Goal: Task Accomplishment & Management: Manage account settings

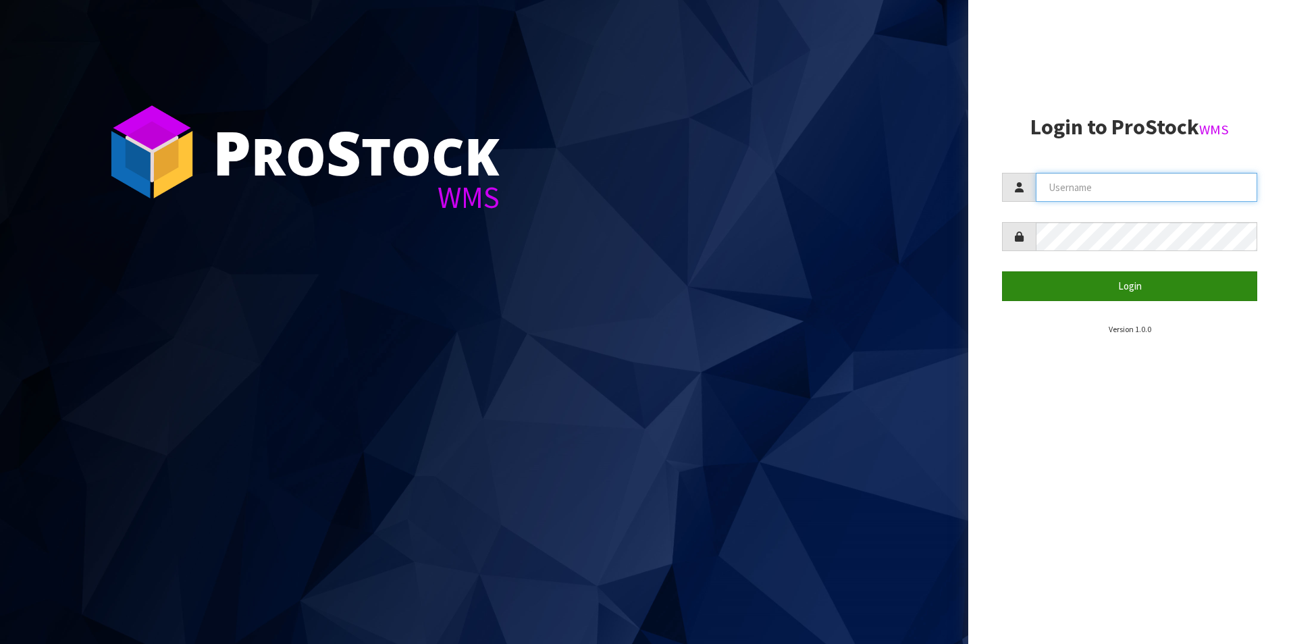
type input "aquacooler"
click at [1127, 287] on button "Login" at bounding box center [1129, 285] width 255 height 29
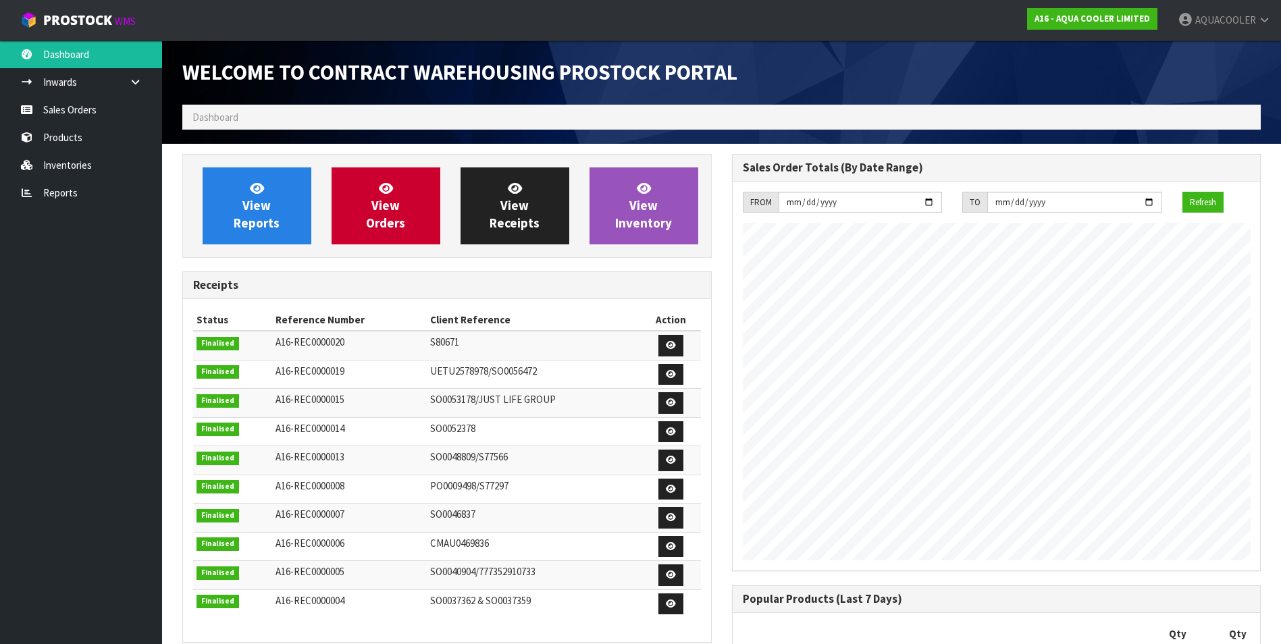
scroll to position [683, 549]
click at [69, 111] on link "Sales Orders" at bounding box center [81, 110] width 162 height 28
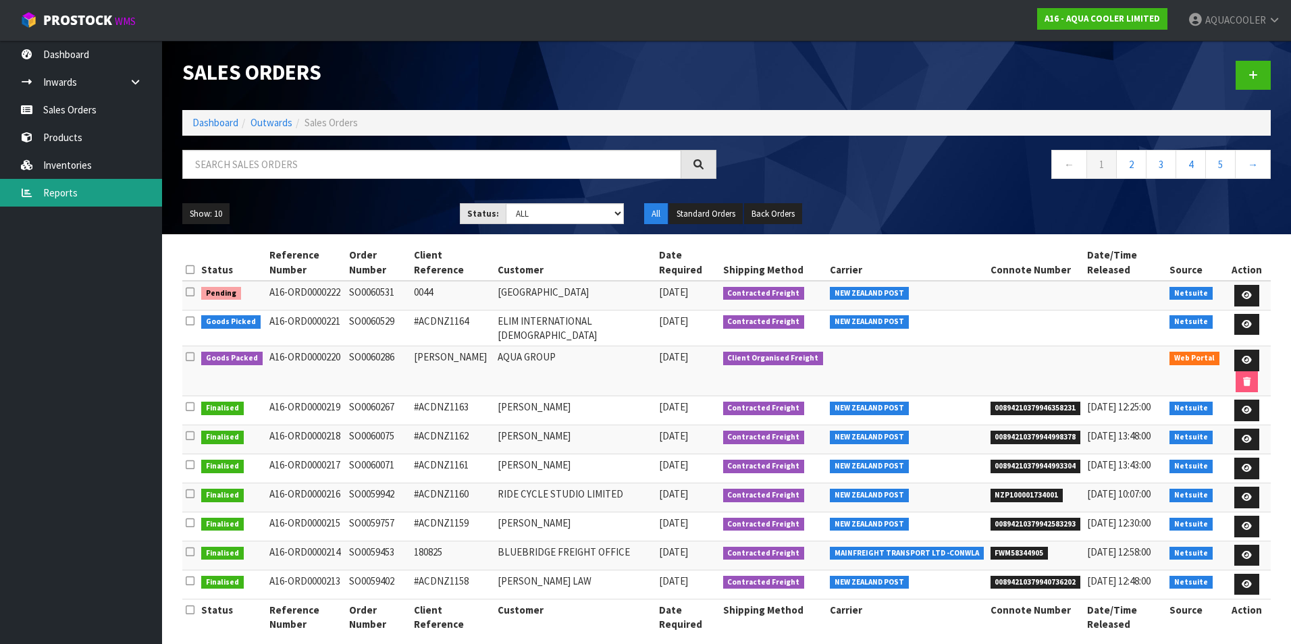
click at [49, 188] on link "Reports" at bounding box center [81, 193] width 162 height 28
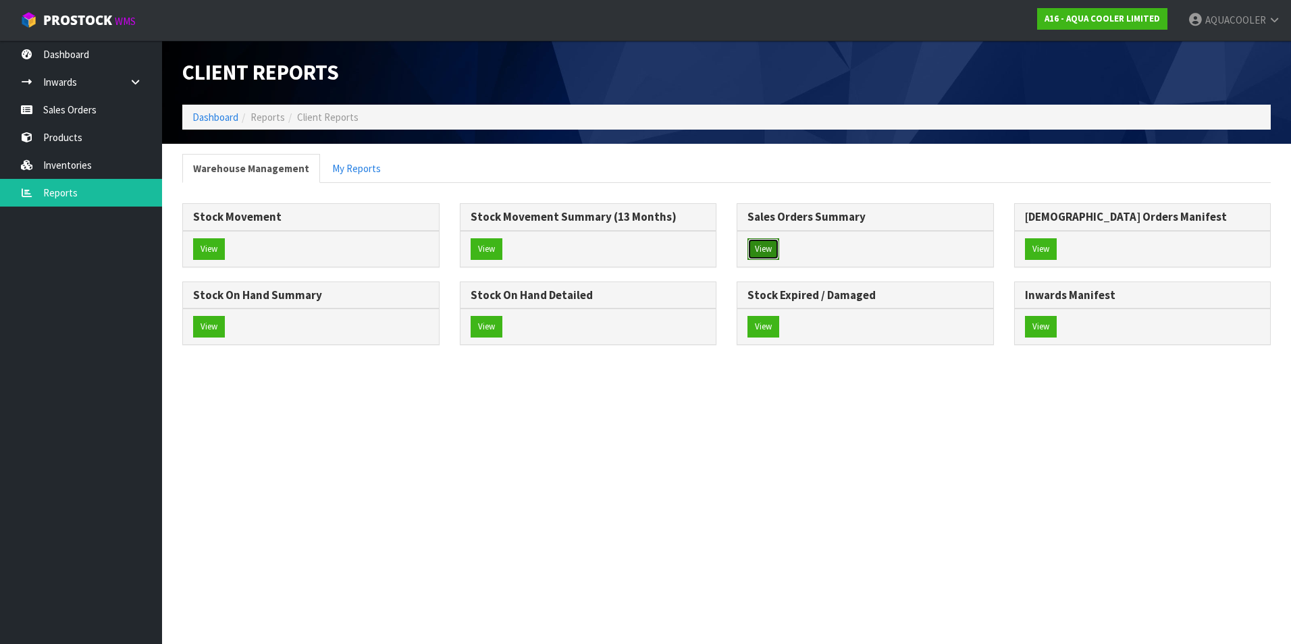
click at [758, 251] on button "View" at bounding box center [764, 249] width 32 height 22
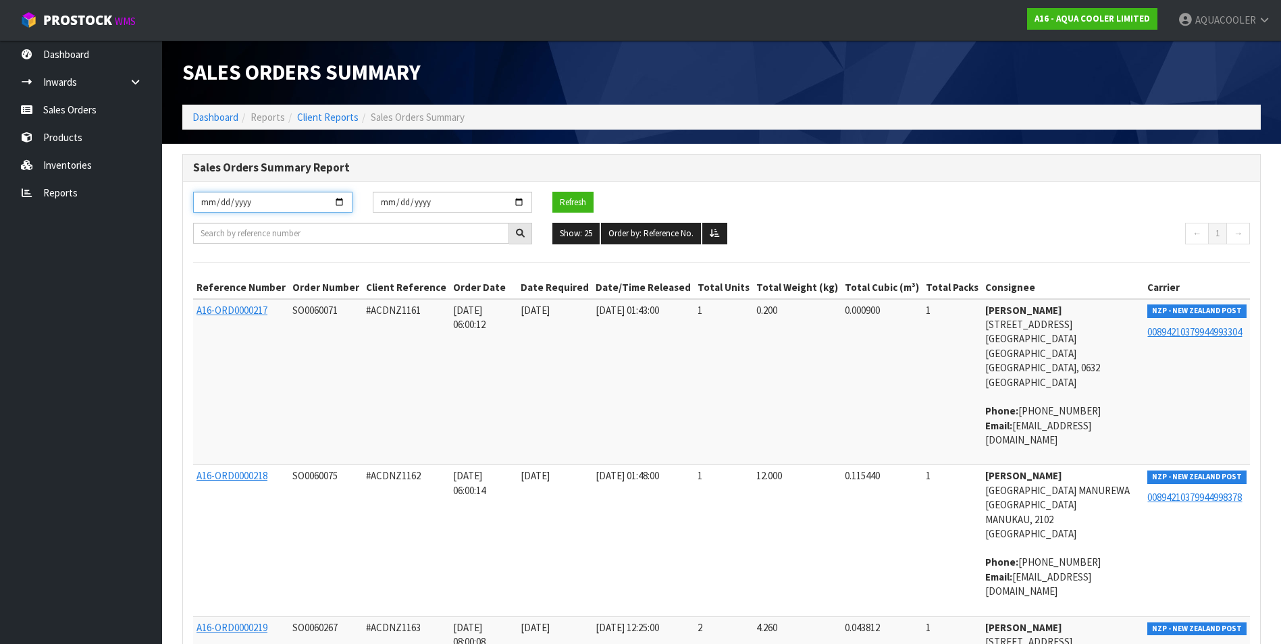
click at [338, 200] on input "[DATE]" at bounding box center [272, 202] width 159 height 21
type input "[DATE]"
click at [571, 201] on button "Refresh" at bounding box center [572, 203] width 41 height 22
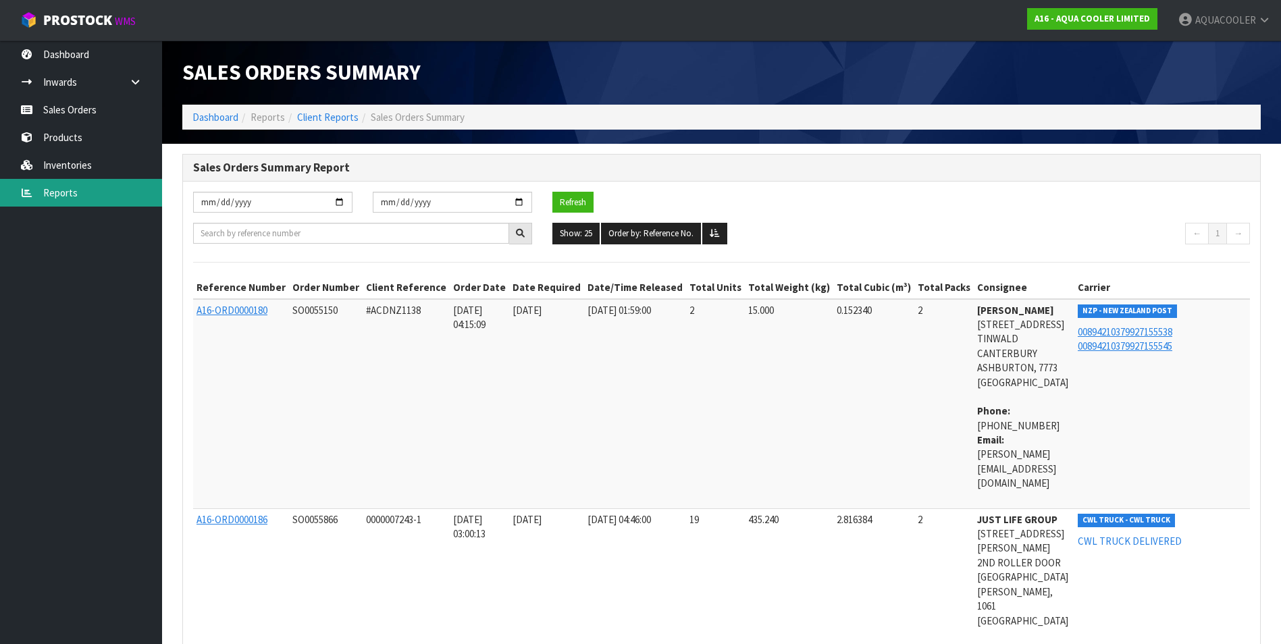
click at [62, 192] on link "Reports" at bounding box center [81, 193] width 162 height 28
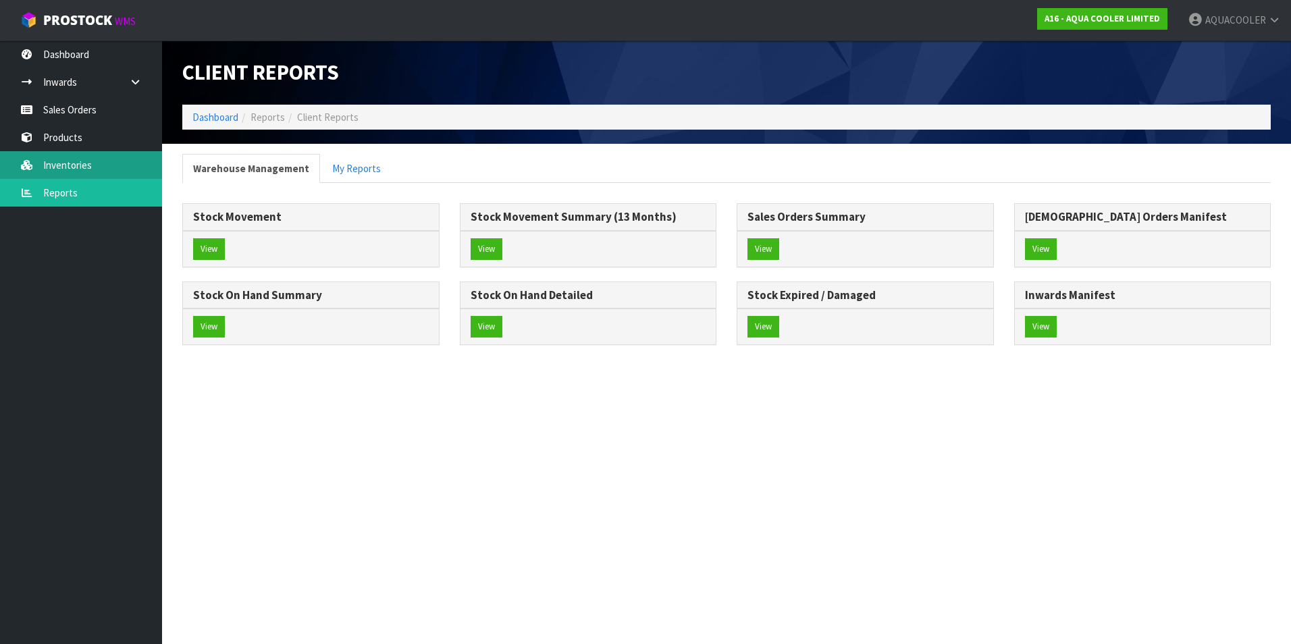
click at [69, 163] on link "Inventories" at bounding box center [81, 165] width 162 height 28
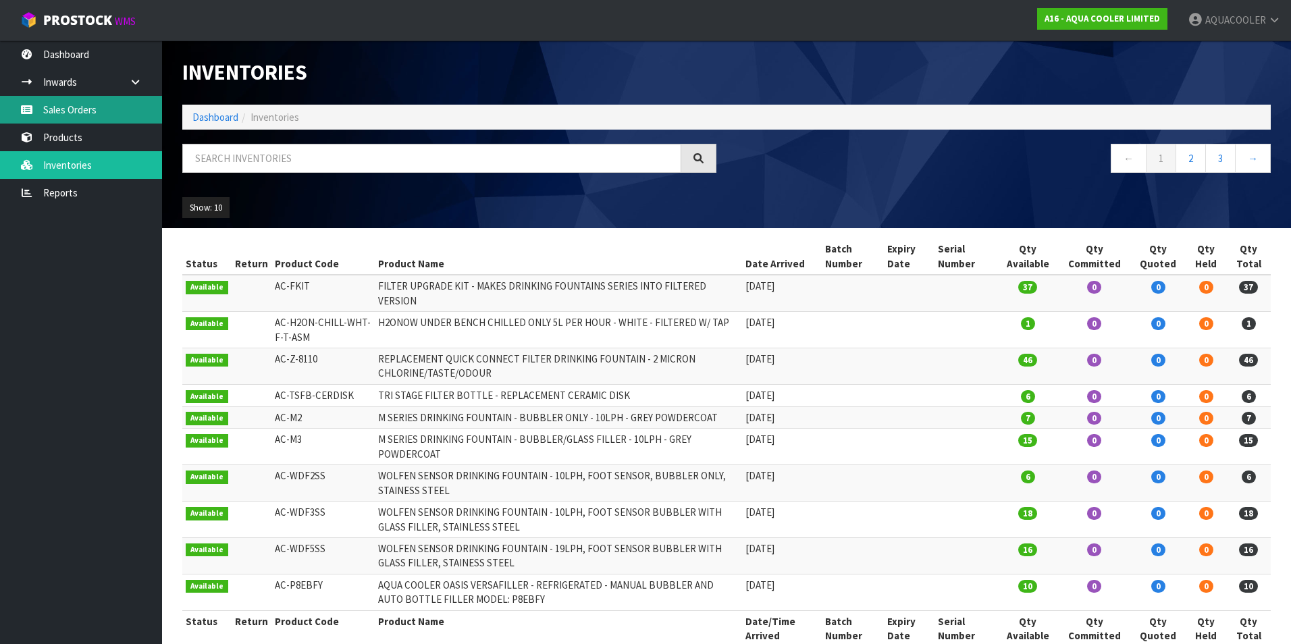
click at [69, 109] on link "Sales Orders" at bounding box center [81, 110] width 162 height 28
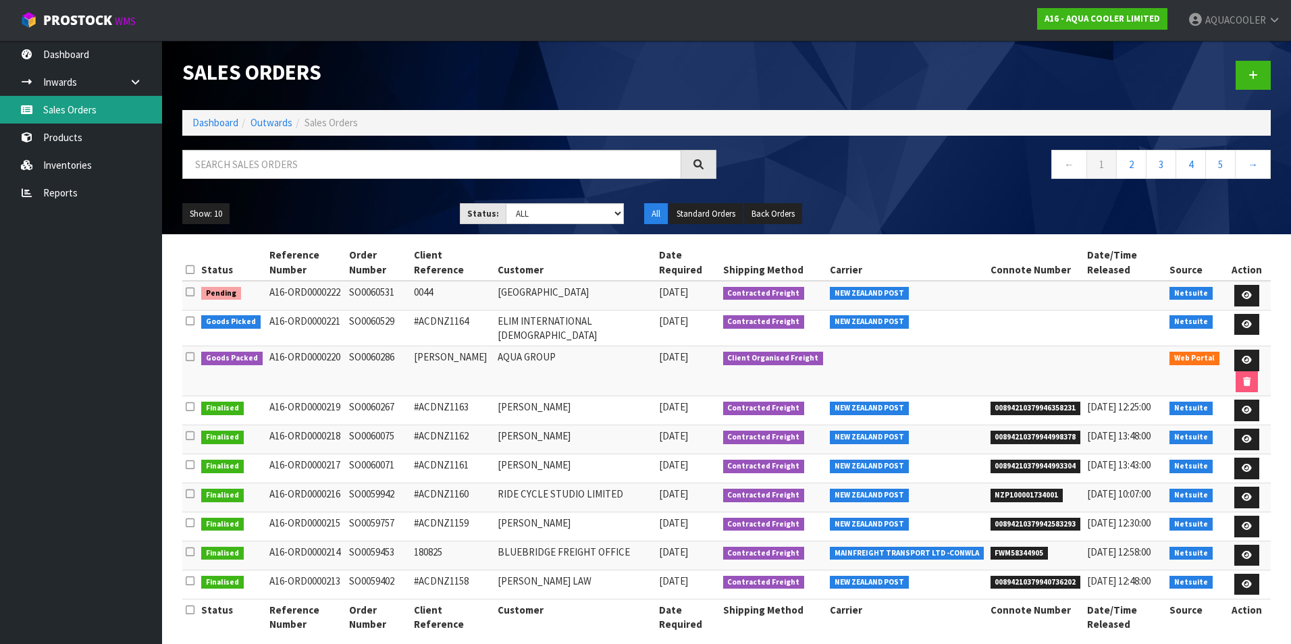
click at [66, 107] on link "Sales Orders" at bounding box center [81, 110] width 162 height 28
drag, startPoint x: 354, startPoint y: 276, endPoint x: 414, endPoint y: 277, distance: 60.1
click at [410, 281] on td "SO0060531" at bounding box center [378, 295] width 64 height 29
drag, startPoint x: 414, startPoint y: 277, endPoint x: 396, endPoint y: 276, distance: 18.2
copy td "SO0060531"
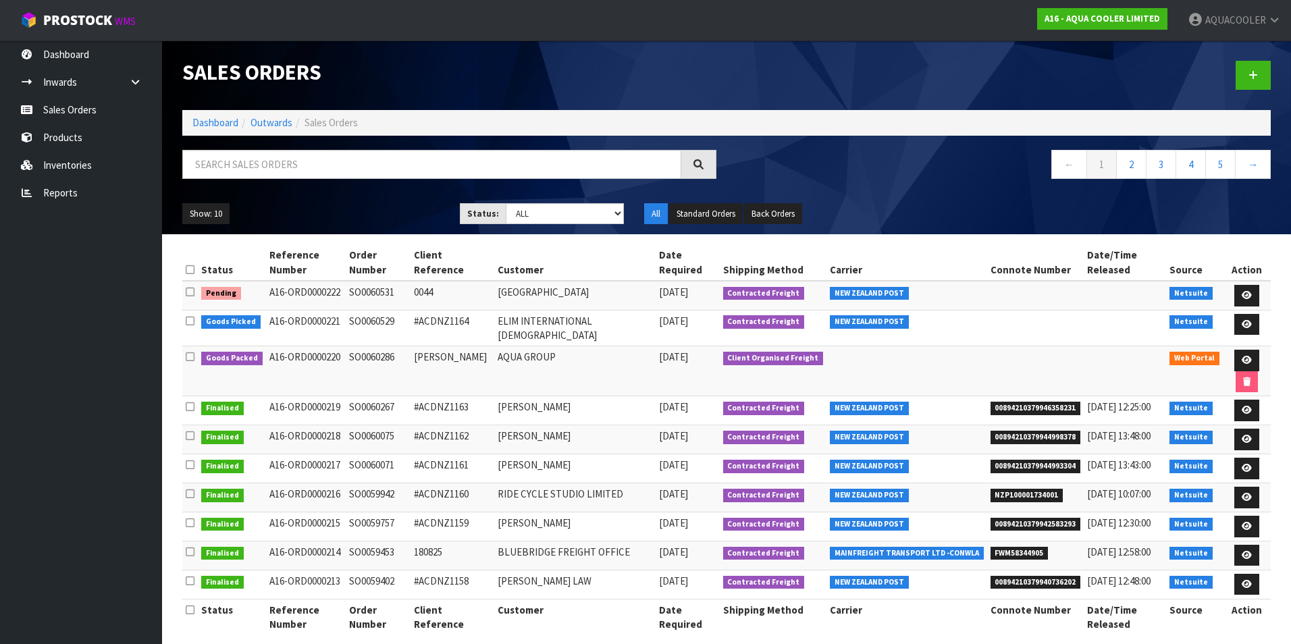
drag, startPoint x: 355, startPoint y: 304, endPoint x: 400, endPoint y: 307, distance: 44.7
click at [400, 310] on td "SO0060529" at bounding box center [378, 328] width 64 height 36
drag, startPoint x: 400, startPoint y: 307, endPoint x: 385, endPoint y: 307, distance: 14.9
copy td "SO0060529"
click at [1251, 76] on icon at bounding box center [1253, 75] width 9 height 10
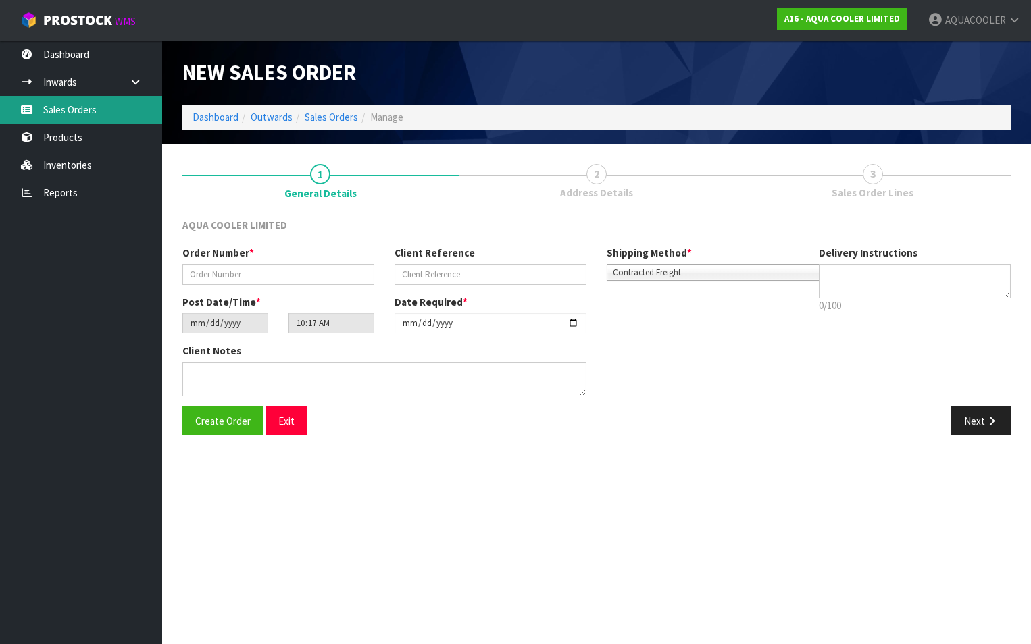
click at [66, 107] on link "Sales Orders" at bounding box center [81, 110] width 162 height 28
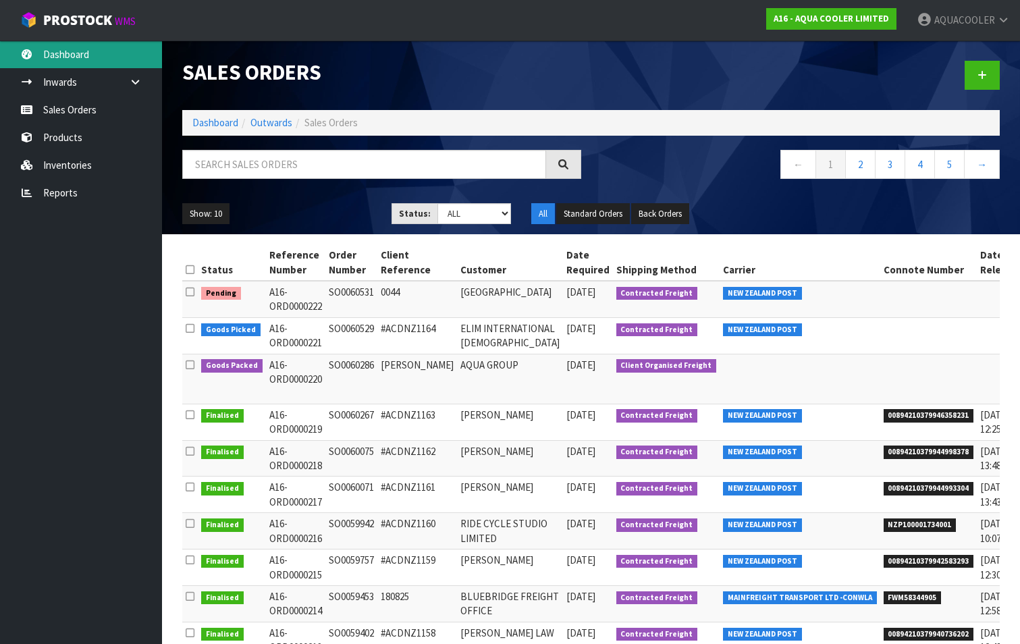
click at [80, 50] on link "Dashboard" at bounding box center [81, 55] width 162 height 28
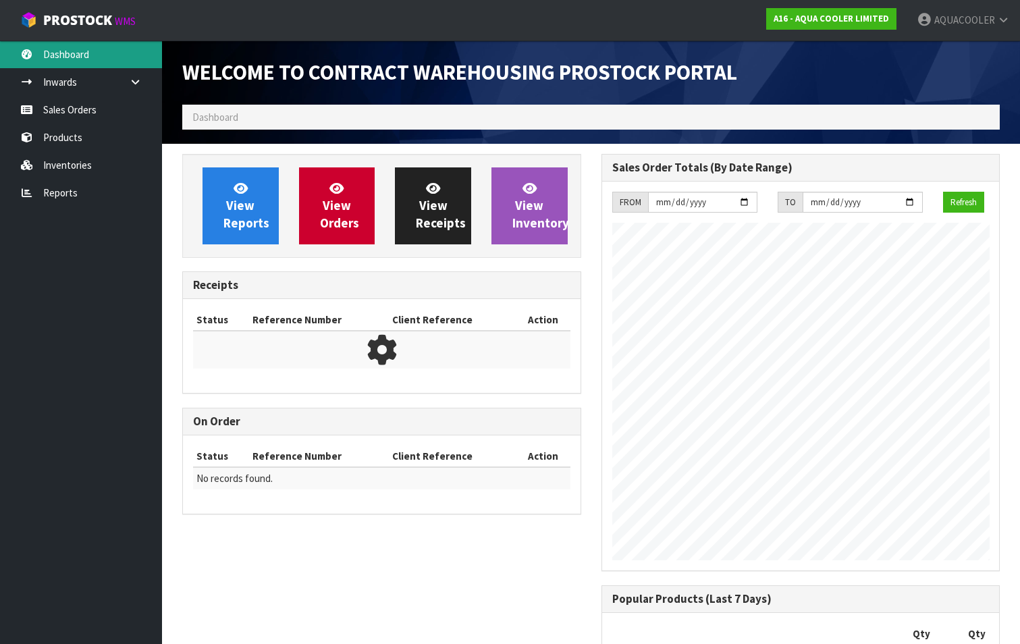
scroll to position [742, 419]
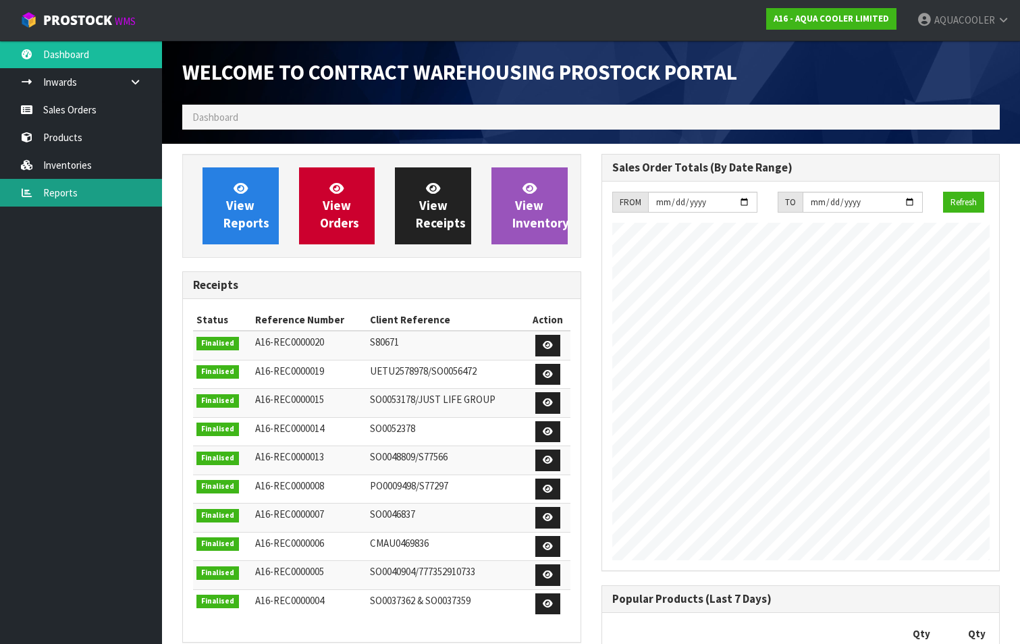
click at [39, 188] on link "Reports" at bounding box center [81, 193] width 162 height 28
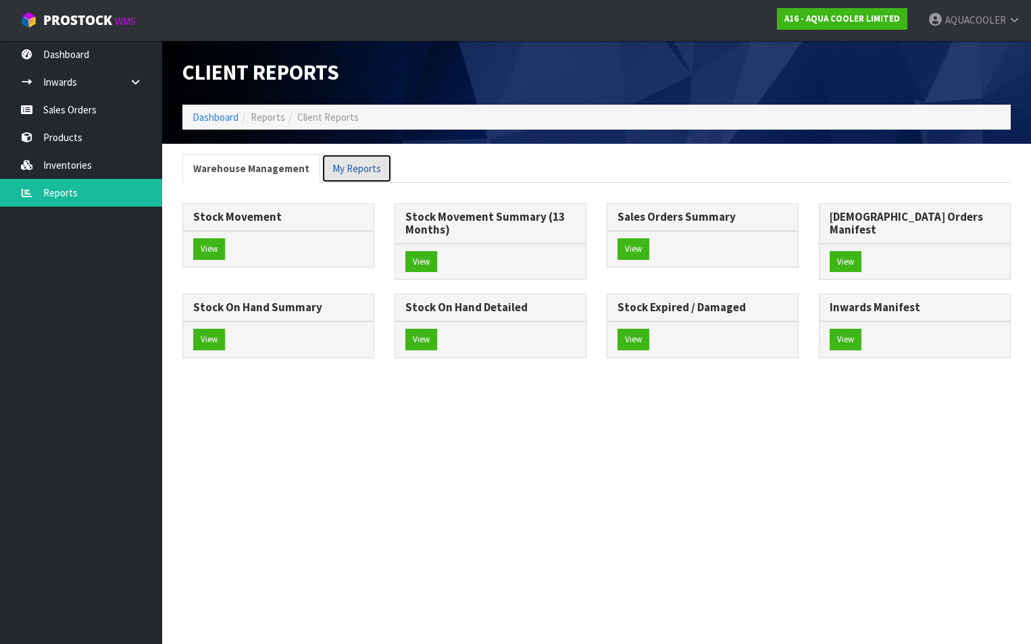
click at [344, 169] on link "My Reports" at bounding box center [356, 168] width 70 height 29
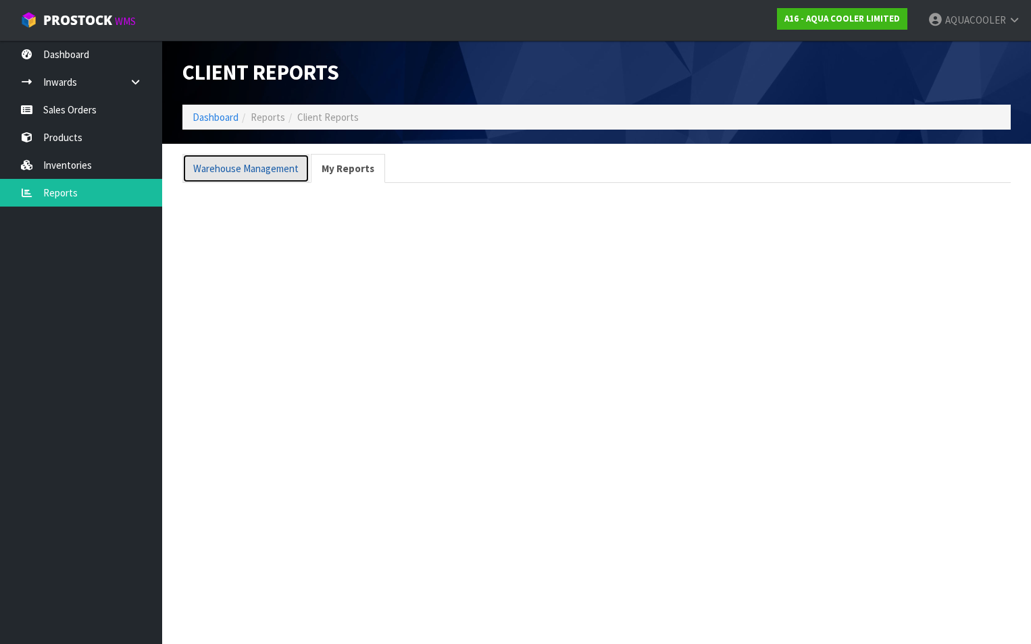
click at [260, 165] on link "Warehouse Management" at bounding box center [245, 168] width 127 height 29
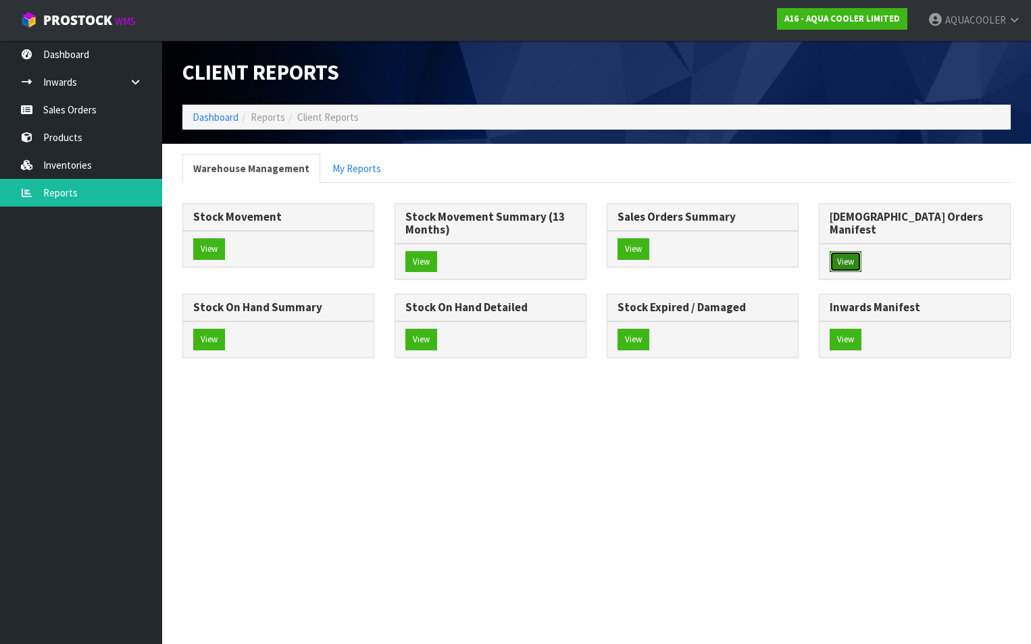
click at [845, 251] on button "View" at bounding box center [845, 262] width 32 height 22
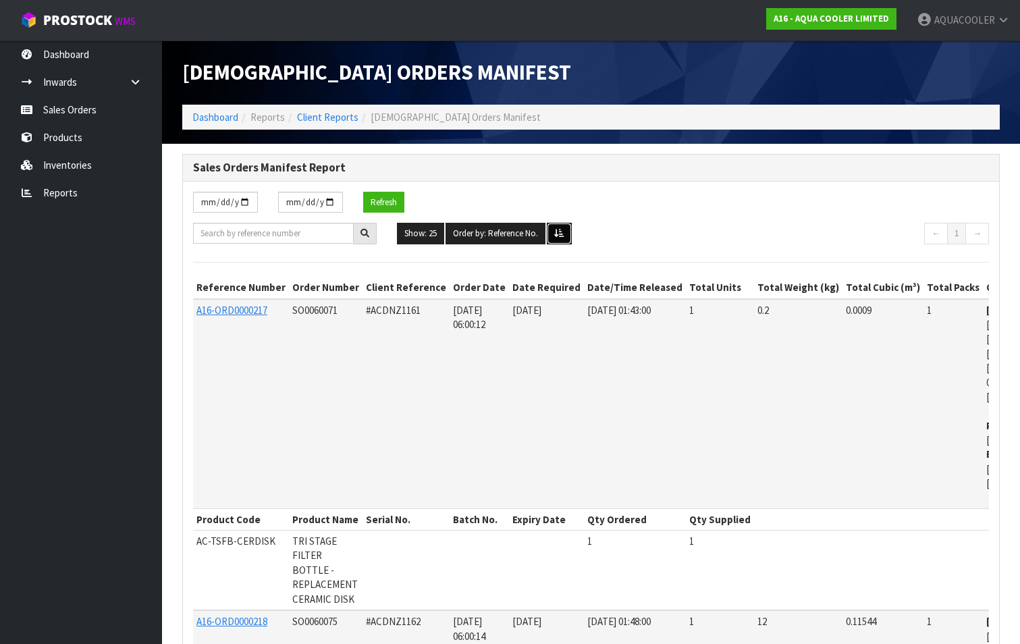
click at [565, 232] on icon at bounding box center [559, 233] width 10 height 9
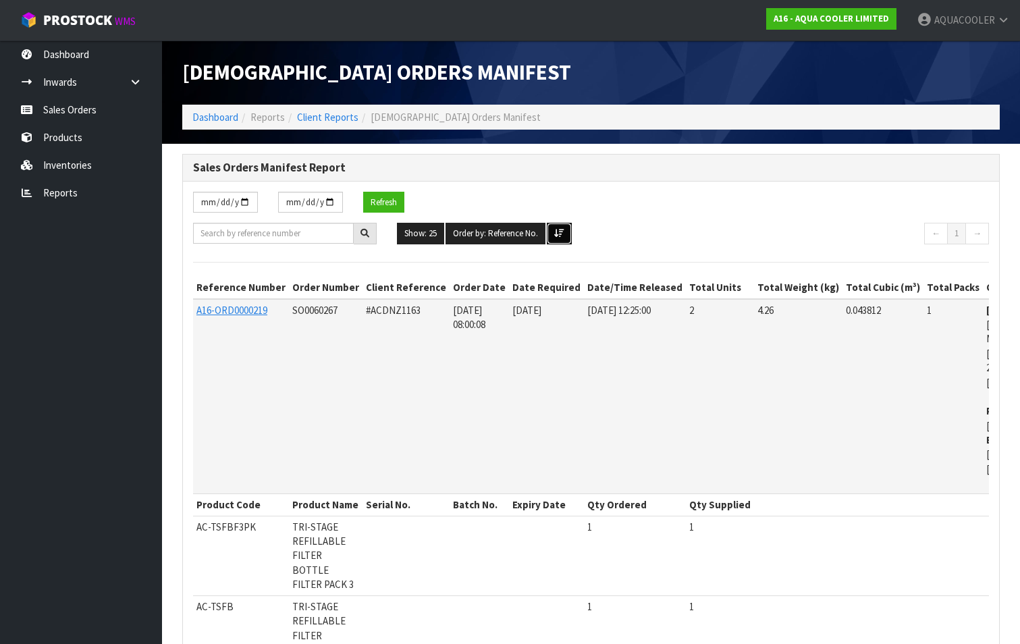
click at [565, 232] on icon at bounding box center [559, 233] width 10 height 9
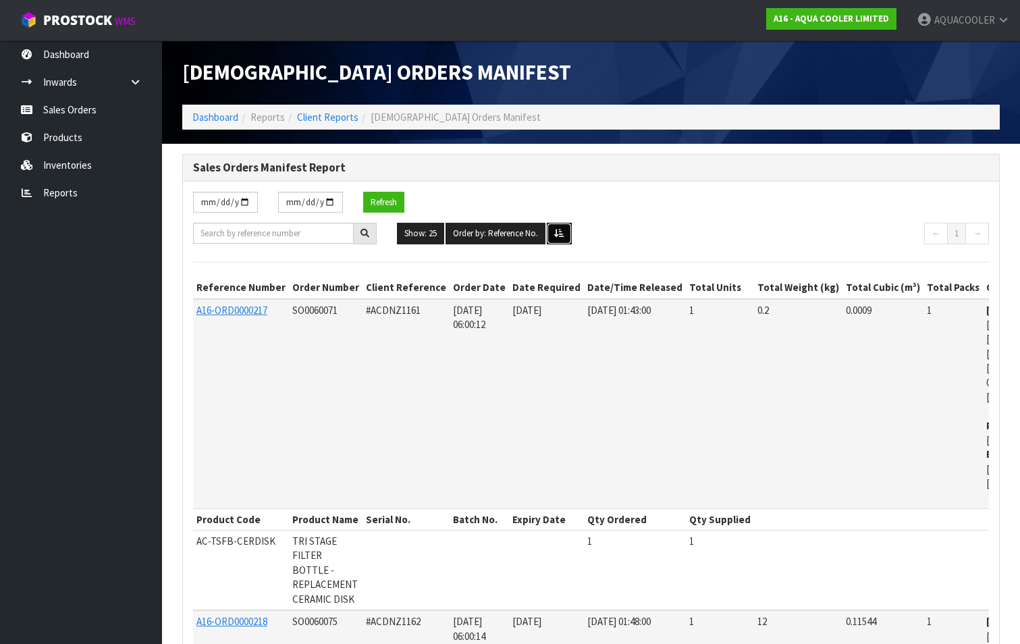
click at [565, 232] on icon at bounding box center [559, 233] width 10 height 9
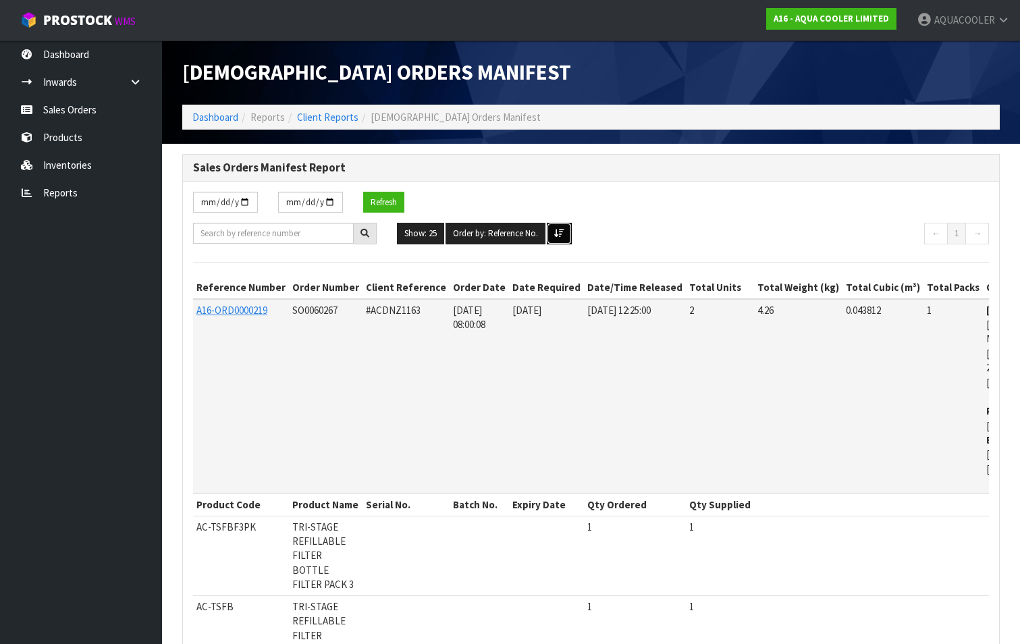
click at [564, 232] on icon at bounding box center [559, 233] width 10 height 9
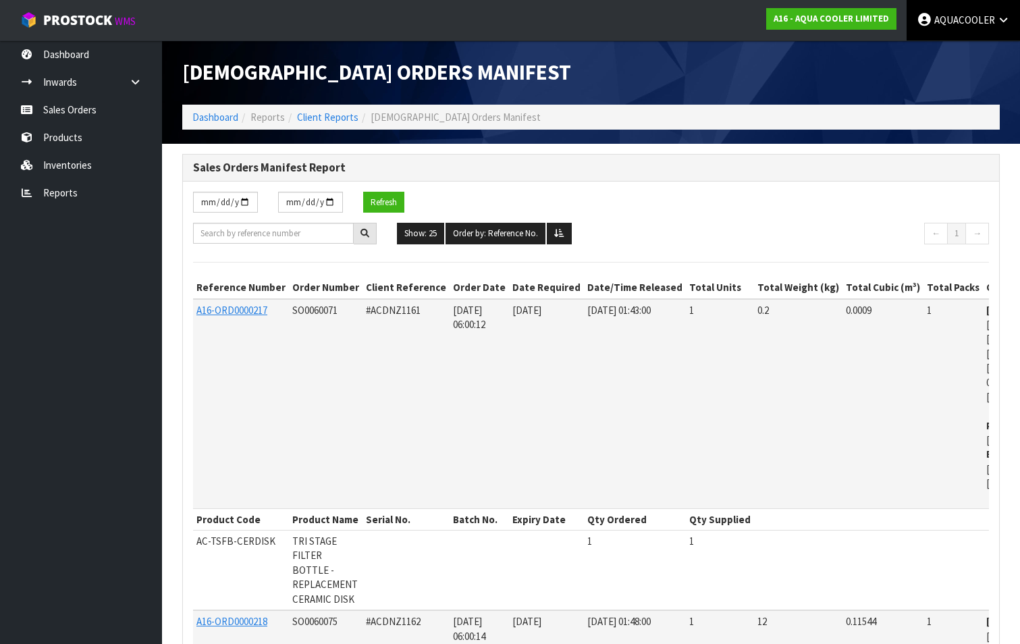
click at [1003, 16] on icon at bounding box center [1003, 20] width 13 height 10
click at [1002, 16] on icon at bounding box center [1003, 20] width 13 height 10
click at [812, 18] on strong "A16 - AQUA COOLER LIMITED" at bounding box center [831, 18] width 115 height 11
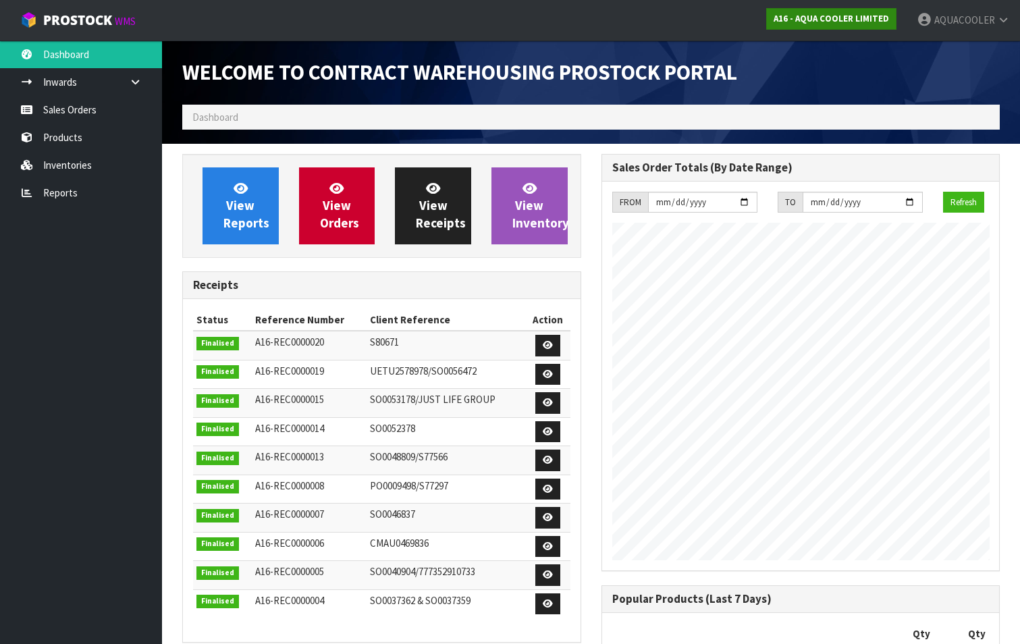
scroll to position [742, 419]
click at [743, 201] on input "[DATE]" at bounding box center [702, 202] width 109 height 21
type input "[DATE]"
click at [970, 201] on button "Refresh" at bounding box center [963, 203] width 41 height 22
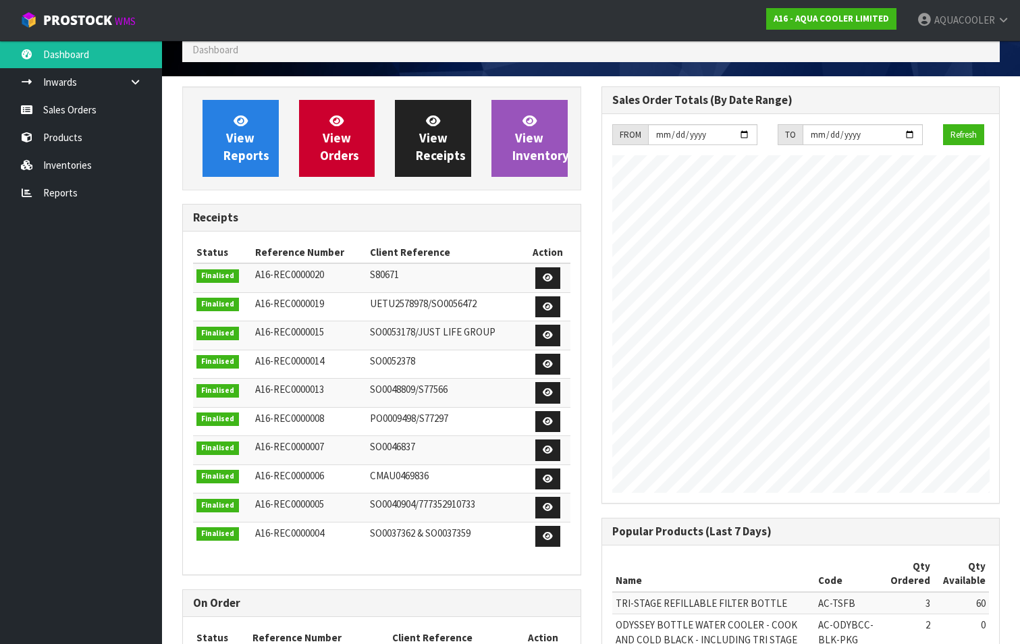
scroll to position [0, 0]
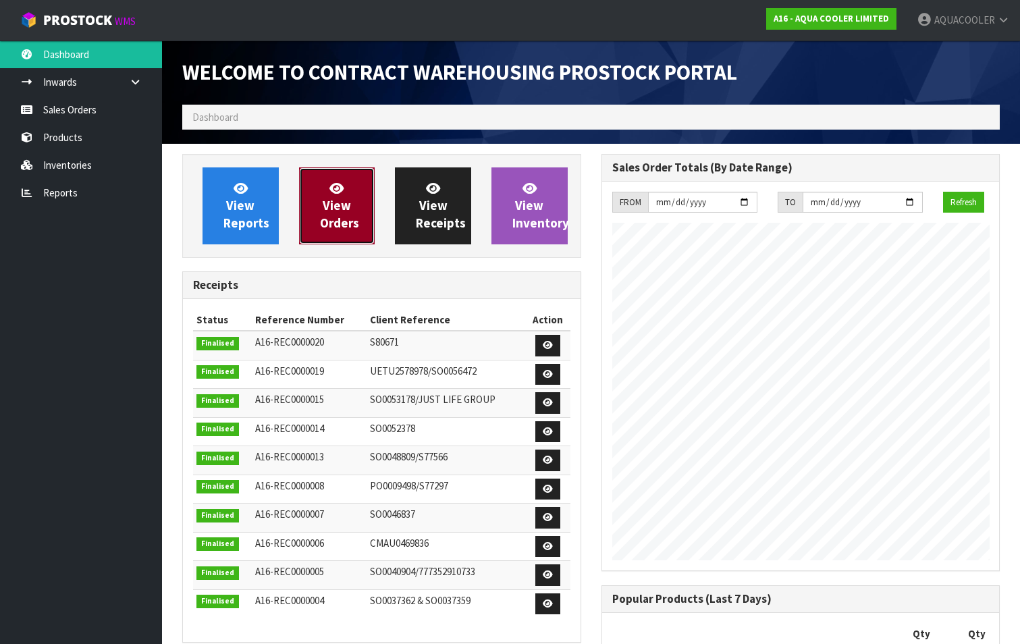
click at [338, 197] on link "View Orders" at bounding box center [337, 205] width 76 height 77
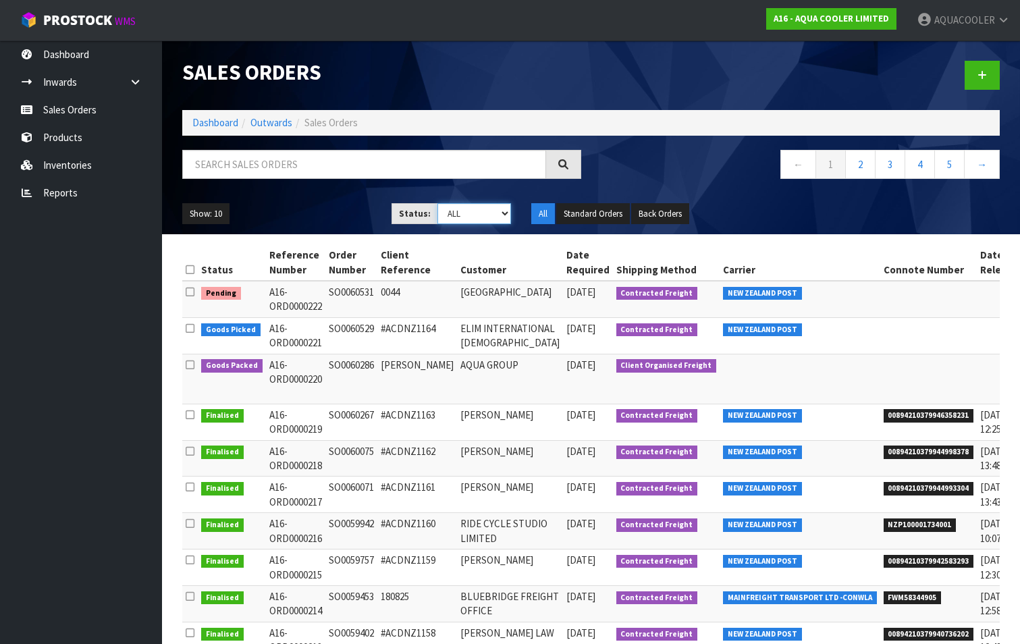
click at [504, 211] on select "Draft Pending Allocated Pending Pick Goods Picked Goods Packed Pending Charges …" at bounding box center [475, 213] width 74 height 21
click at [438, 203] on select "Draft Pending Allocated Pending Pick Goods Picked Goods Packed Pending Charges …" at bounding box center [475, 213] width 74 height 21
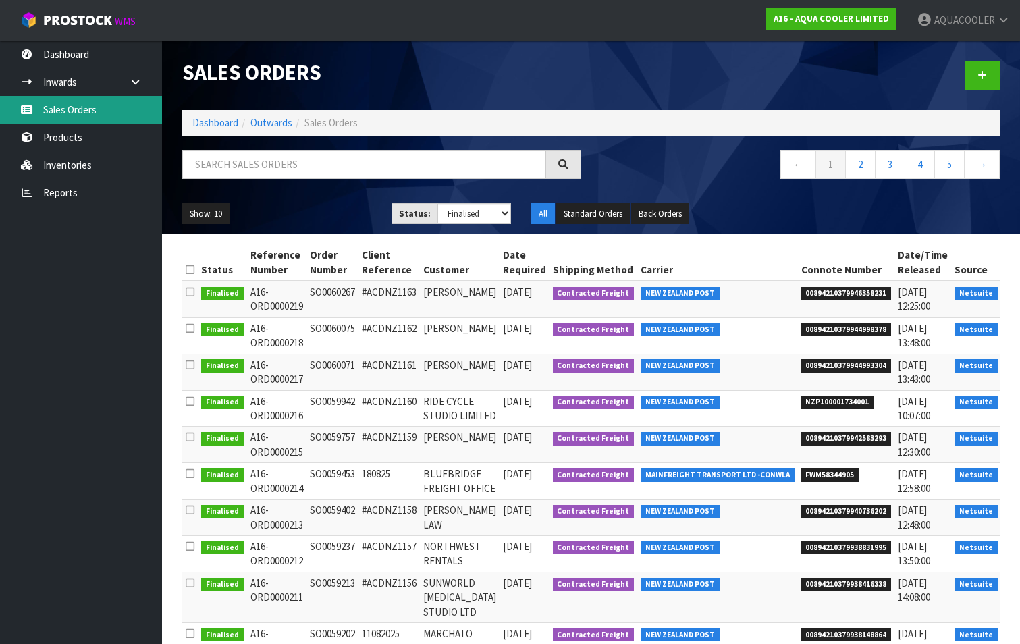
click at [66, 114] on link "Sales Orders" at bounding box center [81, 110] width 162 height 28
click at [562, 164] on icon at bounding box center [563, 164] width 10 height 10
click at [88, 107] on link "Sales Orders" at bounding box center [81, 110] width 162 height 28
click at [833, 169] on link "1" at bounding box center [831, 164] width 30 height 29
click at [504, 214] on select "Draft Pending Allocated Pending Pick Goods Picked Goods Packed Pending Charges …" at bounding box center [475, 213] width 74 height 21
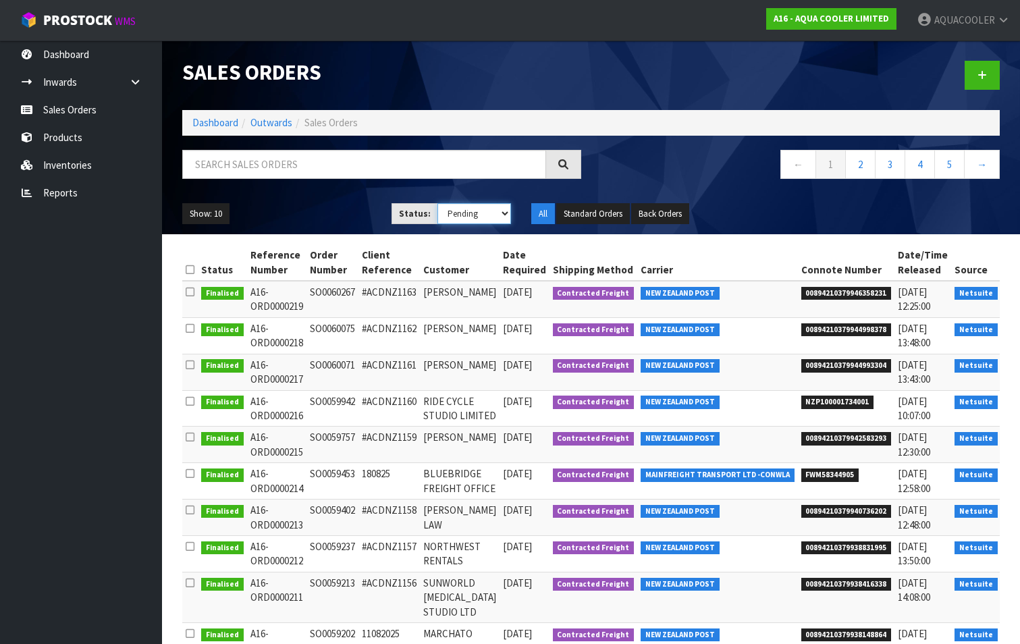
click at [438, 203] on select "Draft Pending Allocated Pending Pick Goods Picked Goods Packed Pending Charges …" at bounding box center [475, 213] width 74 height 21
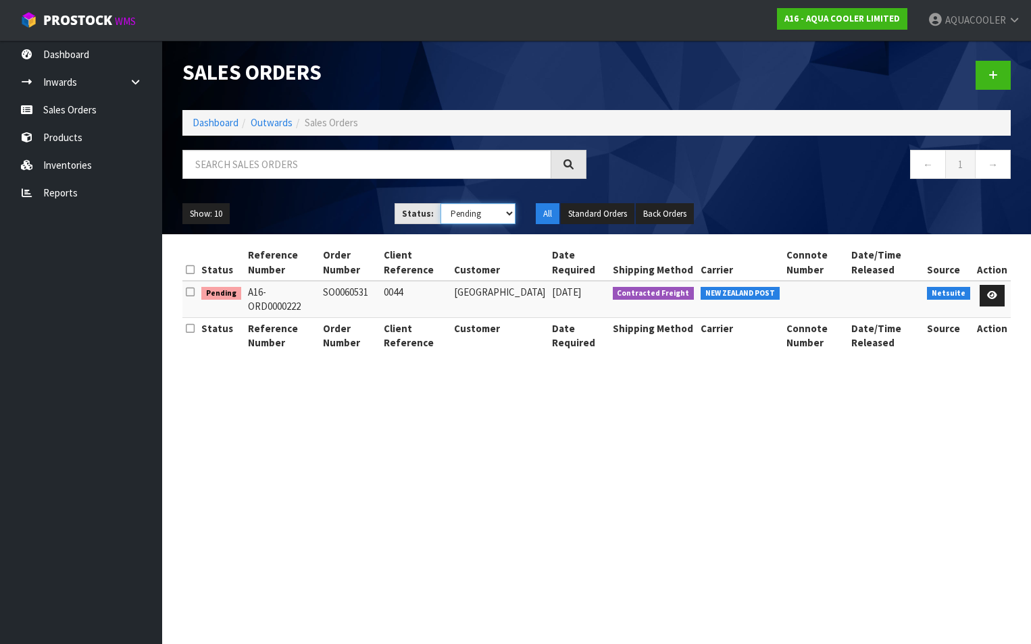
click at [509, 212] on select "Draft Pending Allocated Pending Pick Goods Picked Goods Packed Pending Charges …" at bounding box center [477, 213] width 75 height 21
click at [440, 203] on select "Draft Pending Allocated Pending Pick Goods Picked Goods Packed Pending Charges …" at bounding box center [477, 213] width 75 height 21
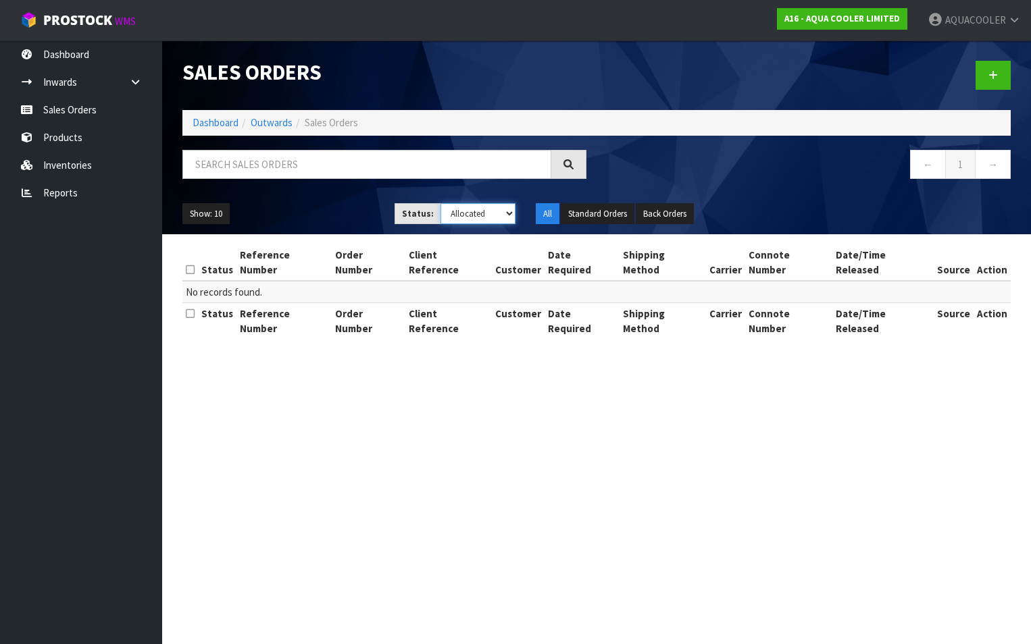
click at [510, 213] on select "Draft Pending Allocated Pending Pick Goods Picked Goods Packed Pending Charges …" at bounding box center [477, 213] width 75 height 21
click at [440, 203] on select "Draft Pending Allocated Pending Pick Goods Picked Goods Packed Pending Charges …" at bounding box center [477, 213] width 75 height 21
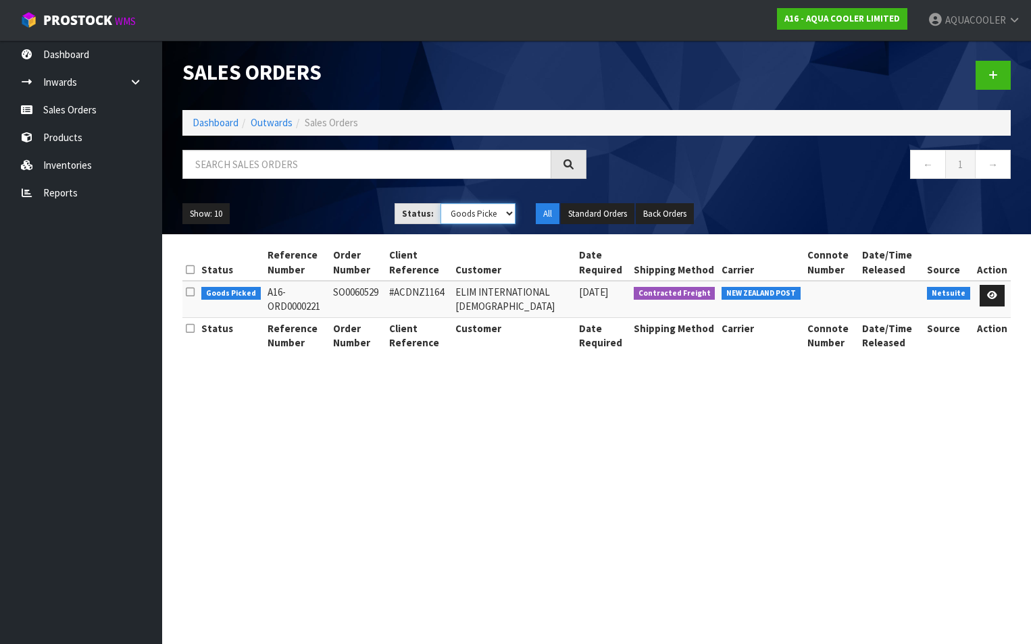
click at [509, 212] on select "Draft Pending Allocated Pending Pick Goods Picked Goods Packed Pending Charges …" at bounding box center [477, 213] width 75 height 21
click at [440, 203] on select "Draft Pending Allocated Pending Pick Goods Picked Goods Packed Pending Charges …" at bounding box center [477, 213] width 75 height 21
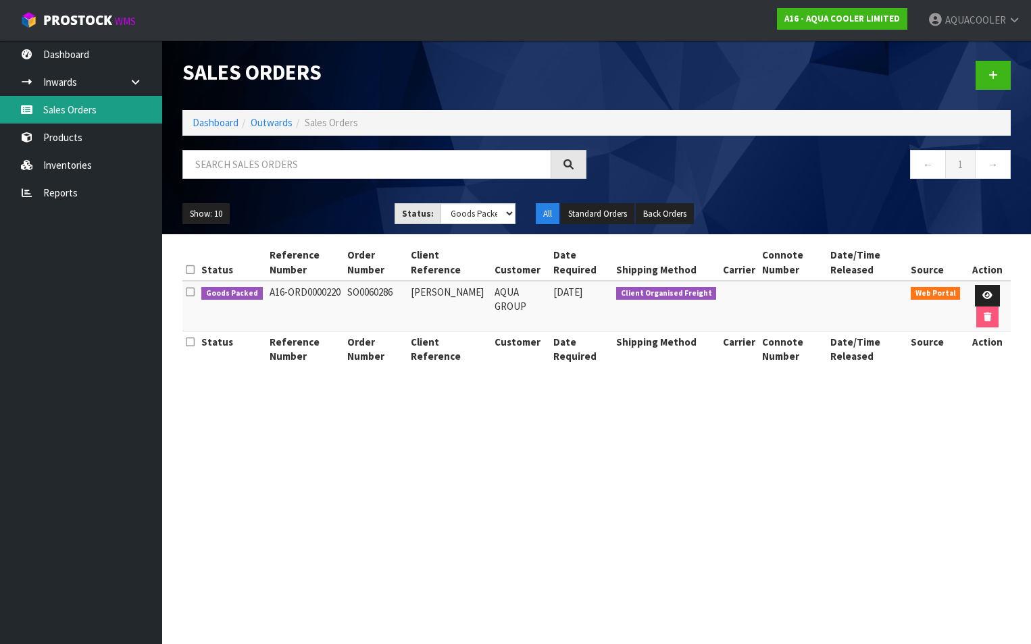
click at [90, 112] on link "Sales Orders" at bounding box center [81, 110] width 162 height 28
click at [509, 213] on select "Draft Pending Allocated Pending Pick Goods Picked Goods Packed Pending Charges …" at bounding box center [477, 213] width 75 height 21
click at [609, 213] on button "Standard Orders" at bounding box center [598, 214] width 74 height 22
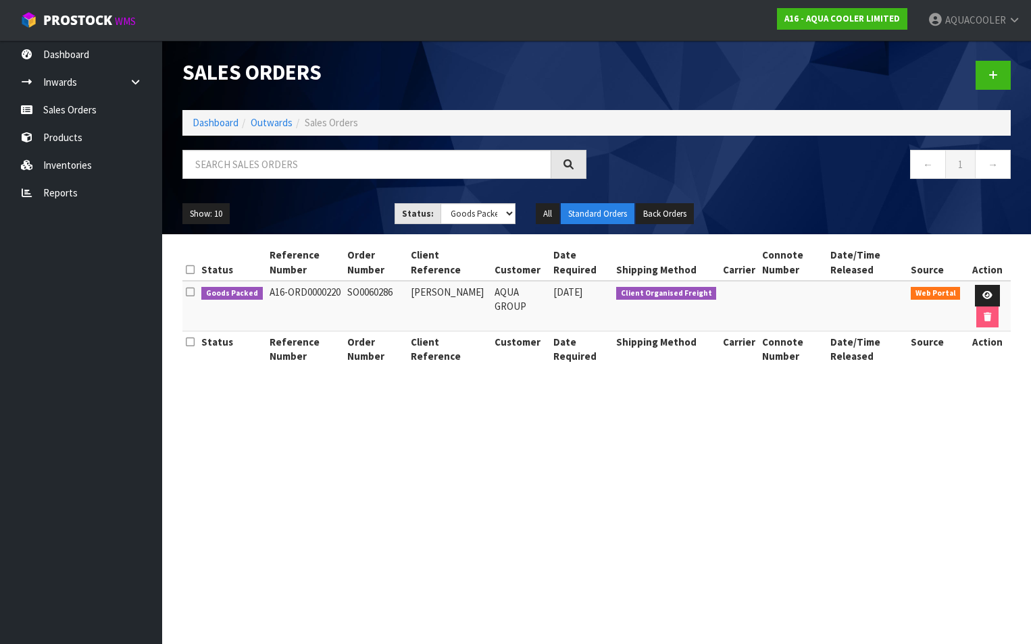
click at [570, 165] on icon at bounding box center [568, 164] width 10 height 10
click at [57, 103] on link "Sales Orders" at bounding box center [81, 110] width 162 height 28
click at [512, 213] on select "Draft Pending Allocated Pending Pick Goods Picked Goods Packed Pending Charges …" at bounding box center [477, 213] width 75 height 21
select select "string:ALL"
click at [440, 203] on select "Draft Pending Allocated Pending Pick Goods Picked Goods Packed Pending Charges …" at bounding box center [477, 213] width 75 height 21
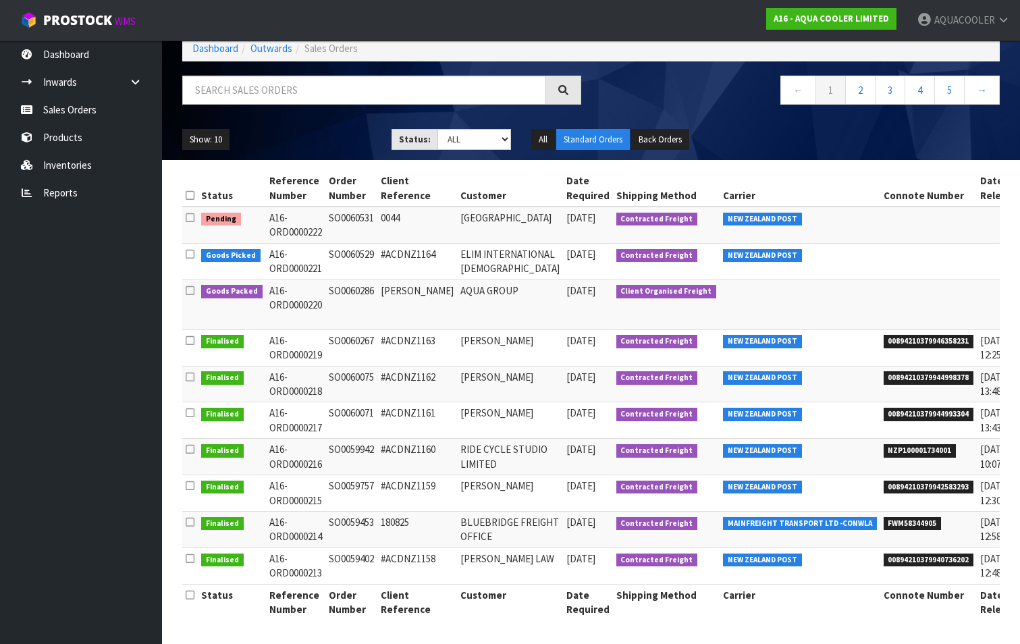
scroll to position [142, 0]
